Goal: Task Accomplishment & Management: Manage account settings

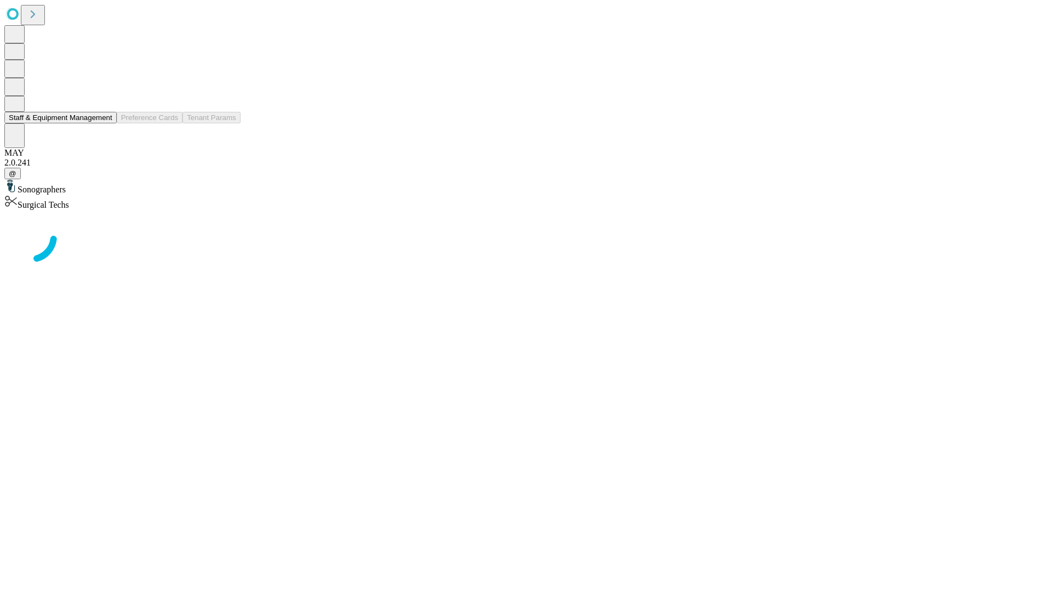
click at [105, 123] on button "Staff & Equipment Management" at bounding box center [60, 118] width 112 height 12
